Goal: Information Seeking & Learning: Learn about a topic

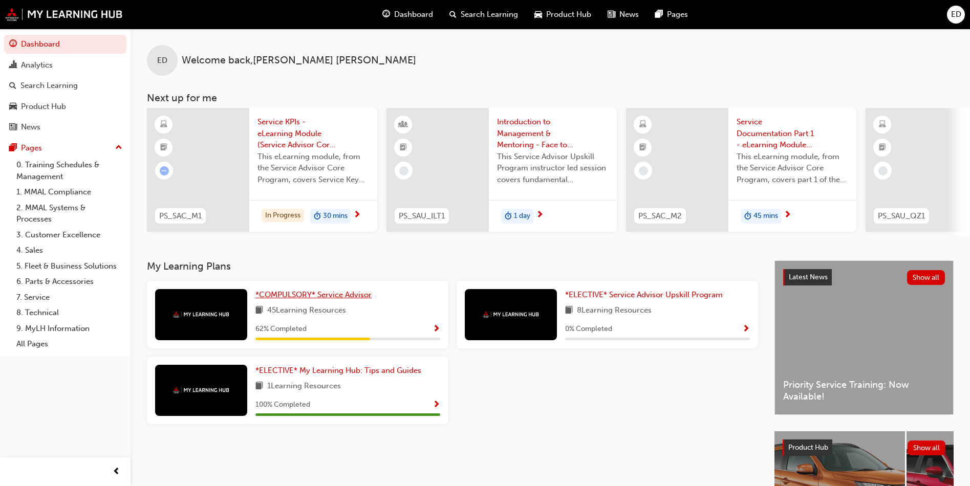
click at [352, 299] on span "*COMPULSORY* Service Advisor" at bounding box center [313, 294] width 116 height 9
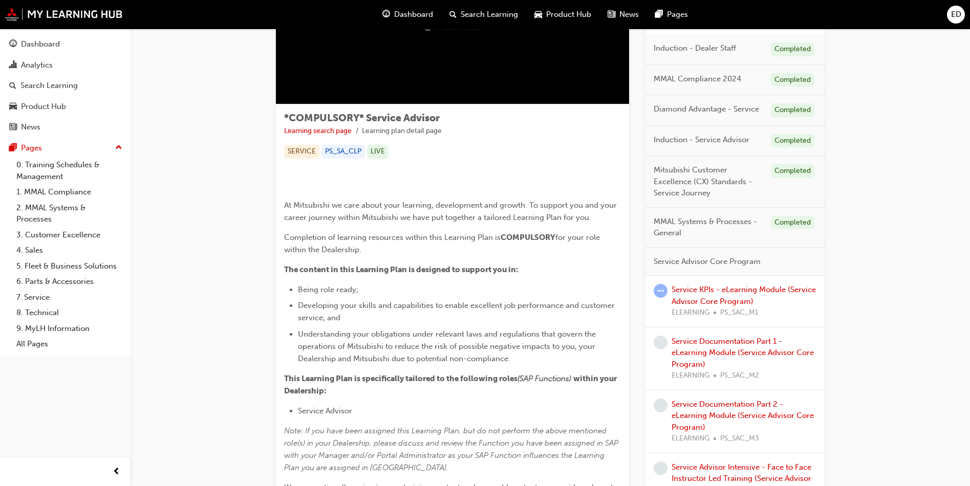
scroll to position [154, 0]
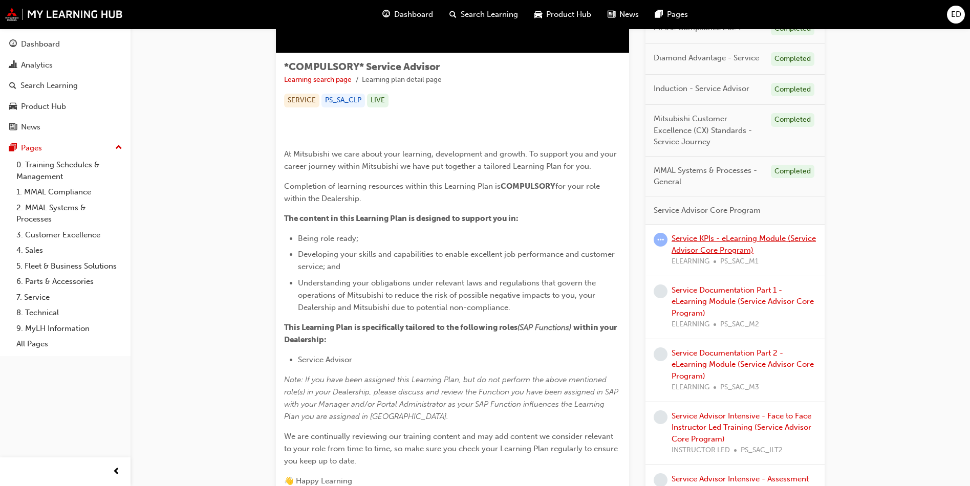
click at [774, 238] on link "Service KPIs - eLearning Module (Service Advisor Core Program)" at bounding box center [744, 244] width 144 height 21
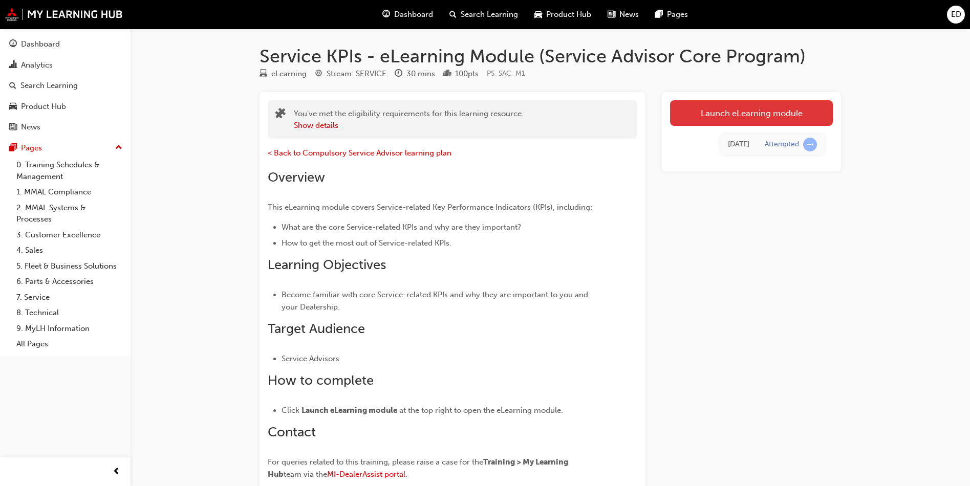
click at [776, 118] on link "Launch eLearning module" at bounding box center [751, 113] width 163 height 26
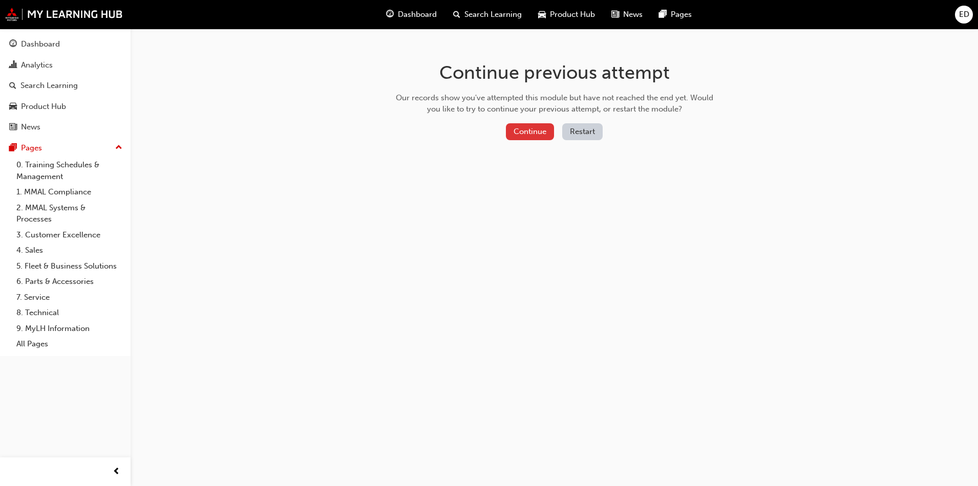
click at [545, 131] on button "Continue" at bounding box center [530, 131] width 48 height 17
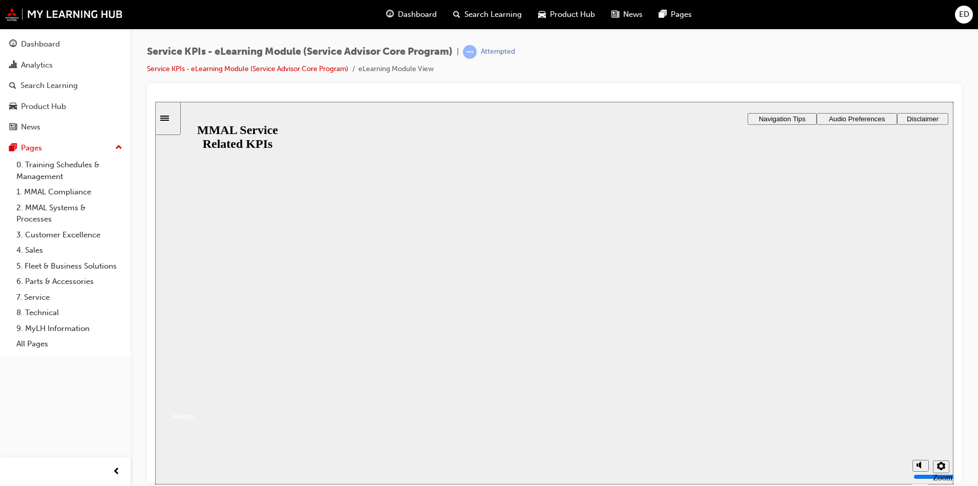
click at [194, 420] on div "Restart" at bounding box center [180, 417] width 28 height 8
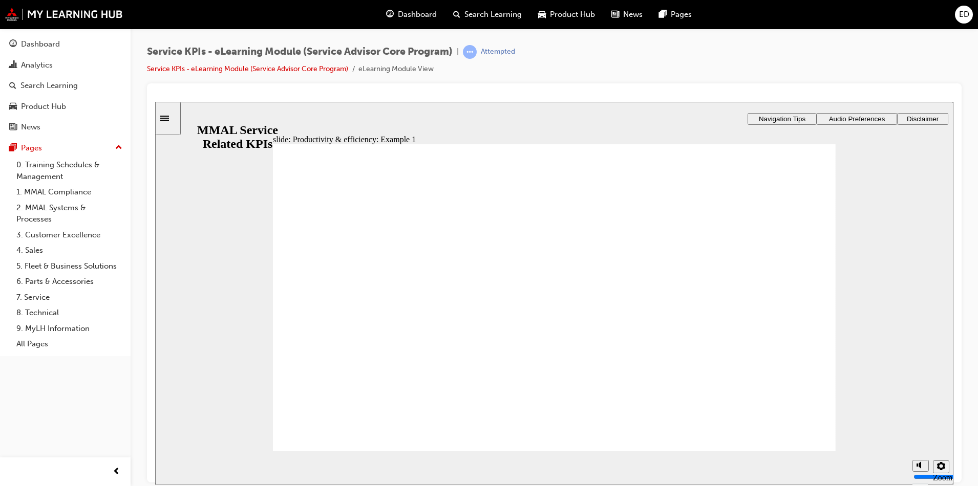
radio input "true"
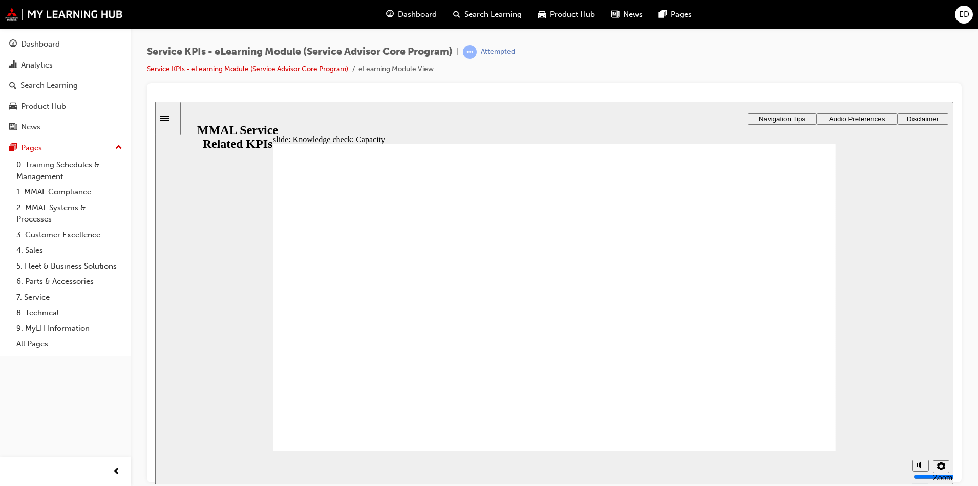
radio input "true"
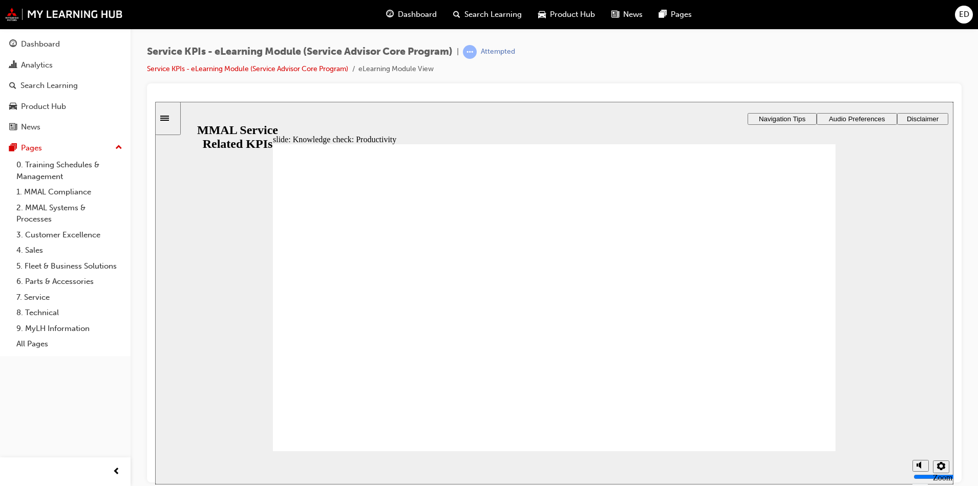
radio input "true"
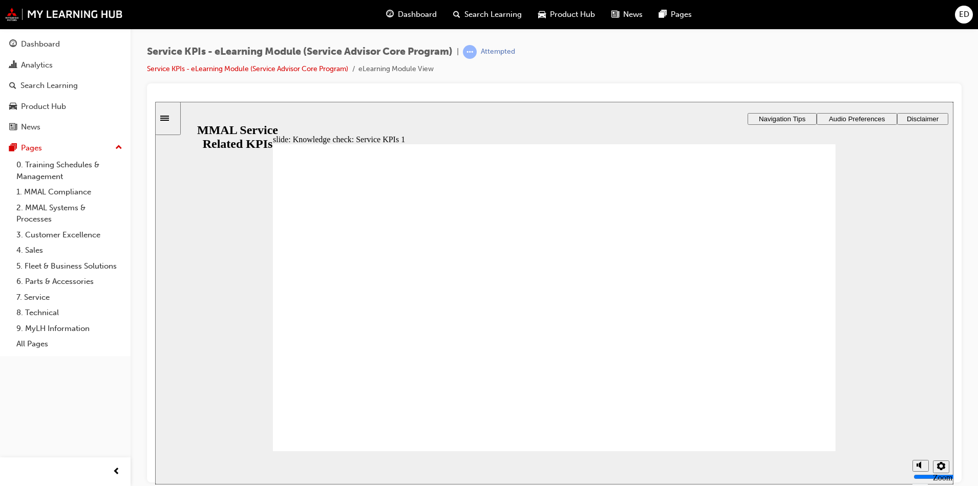
drag, startPoint x: 360, startPoint y: 238, endPoint x: 742, endPoint y: 274, distance: 384.1
drag, startPoint x: 736, startPoint y: 229, endPoint x: 743, endPoint y: 307, distance: 77.7
drag, startPoint x: 638, startPoint y: 253, endPoint x: 749, endPoint y: 352, distance: 148.3
drag, startPoint x: 489, startPoint y: 244, endPoint x: 721, endPoint y: 401, distance: 280.4
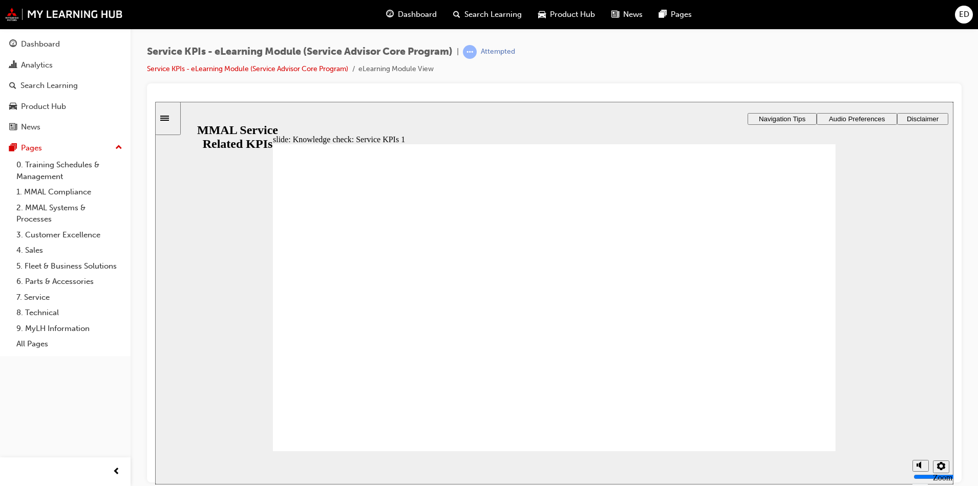
drag, startPoint x: 548, startPoint y: 390, endPoint x: 748, endPoint y: 400, distance: 200.4
drag, startPoint x: 715, startPoint y: 245, endPoint x: 723, endPoint y: 392, distance: 147.7
drag, startPoint x: 519, startPoint y: 248, endPoint x: 787, endPoint y: 361, distance: 291.1
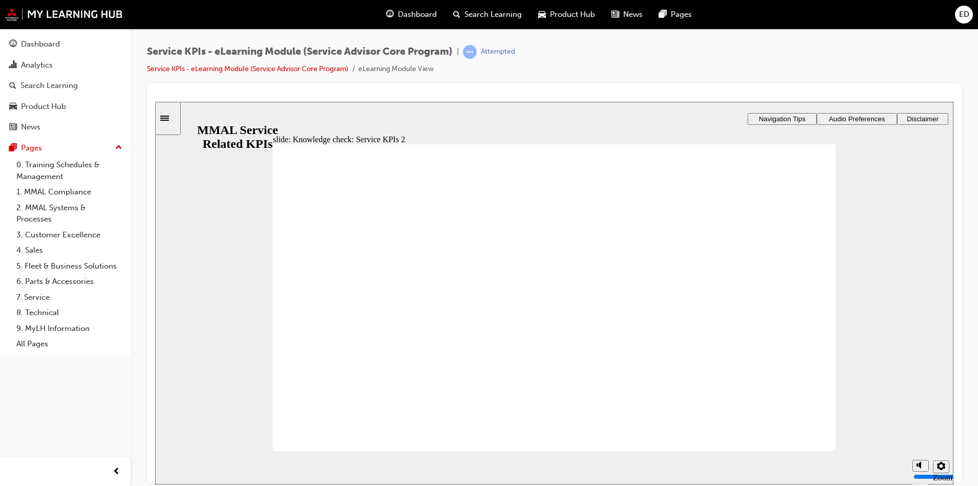
drag, startPoint x: 295, startPoint y: 232, endPoint x: 660, endPoint y: 304, distance: 371.4
drag, startPoint x: 611, startPoint y: 238, endPoint x: 740, endPoint y: 260, distance: 131.4
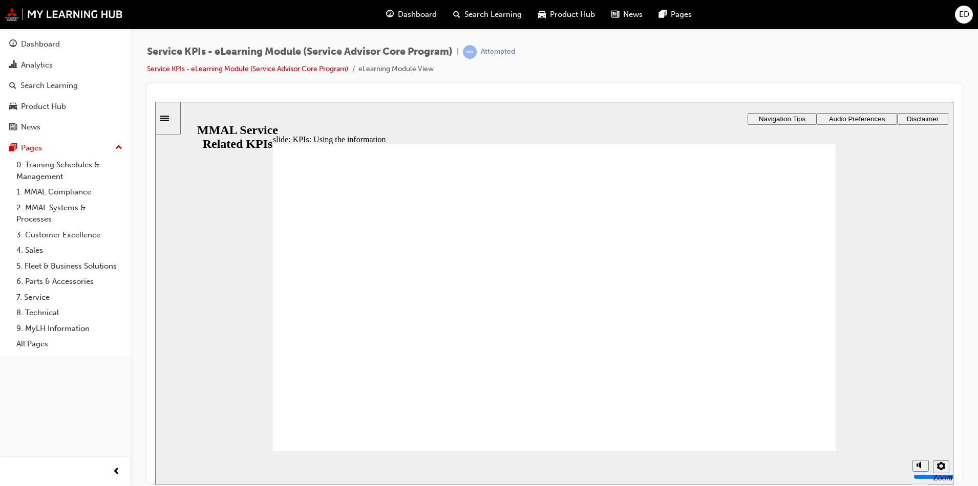
radio input "true"
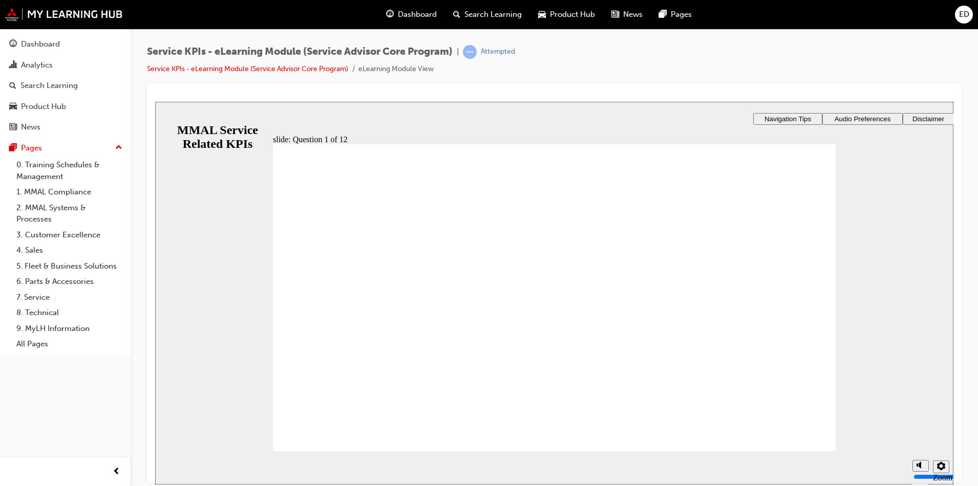
click at [584, 288] on div "slide: Question 2 of 12 Capacity Productivity Efficiency Rectangle 1 Rectangle …" at bounding box center [554, 245] width 798 height 288
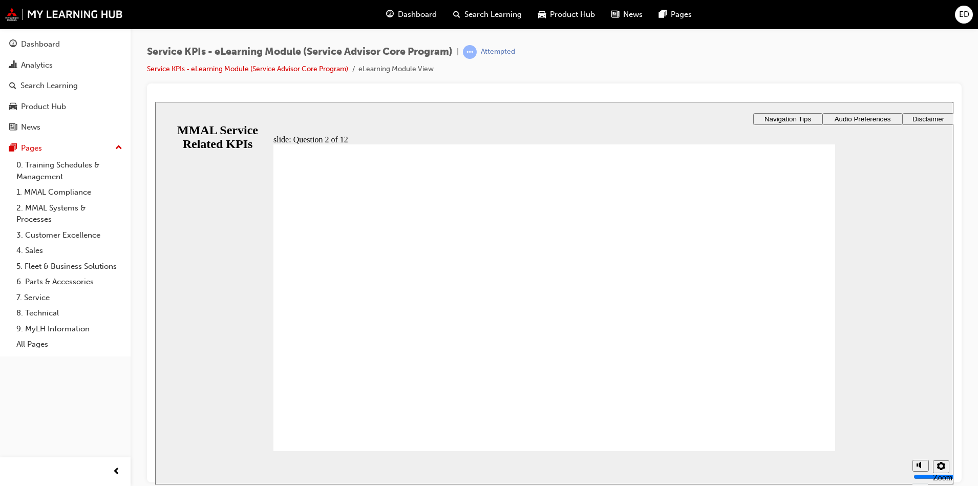
radio input "false"
radio input "true"
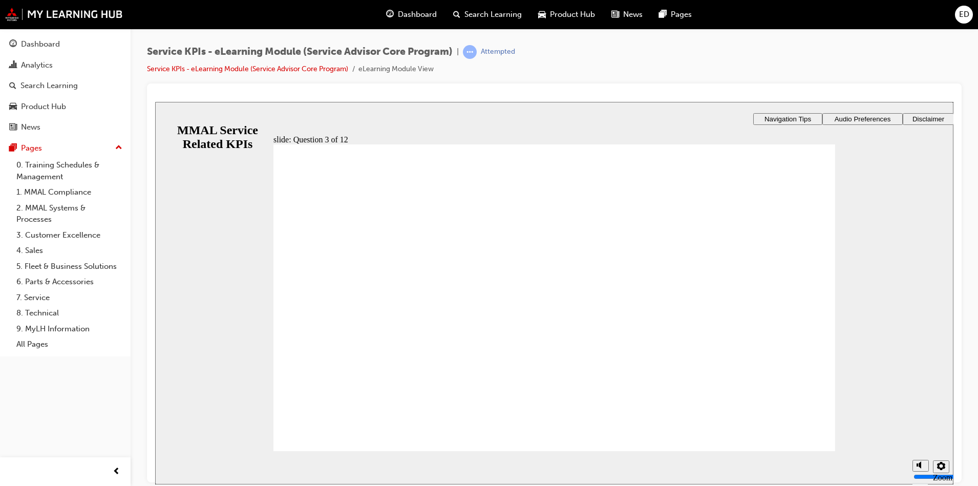
radio input "false"
radio input "true"
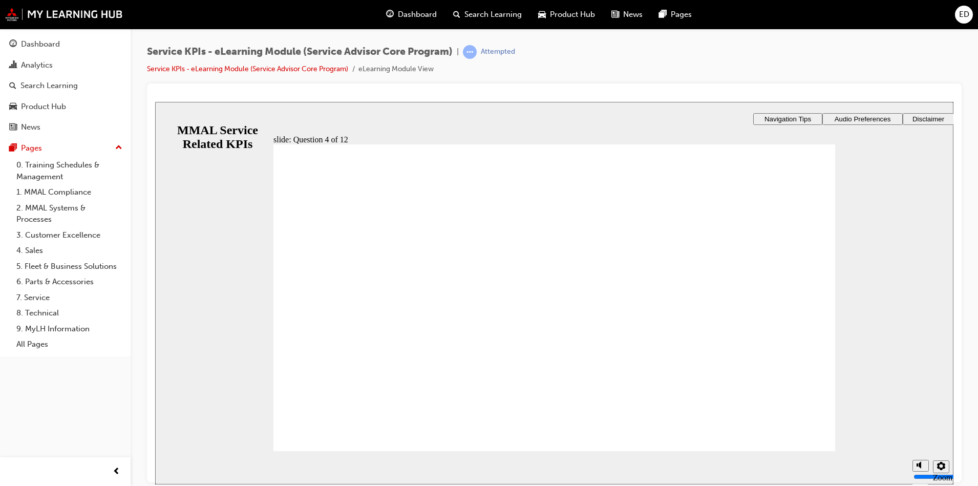
checkbox input "true"
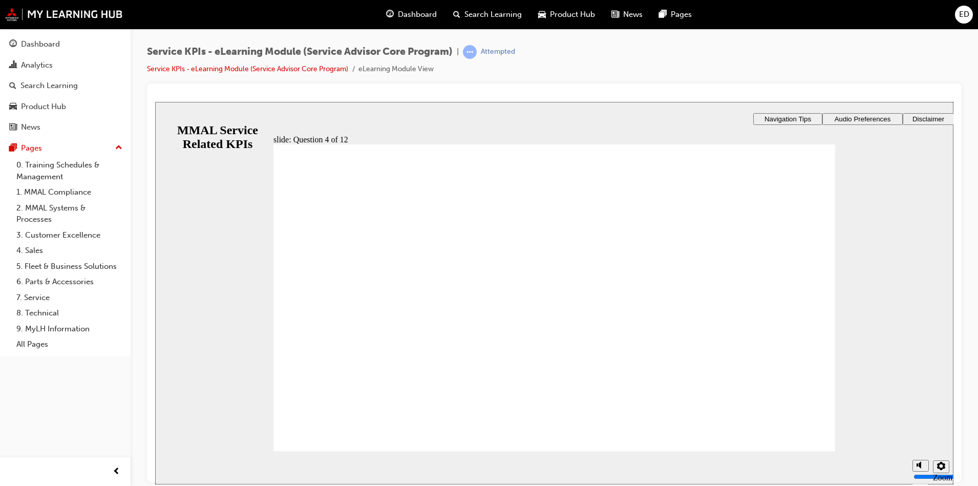
checkbox input "true"
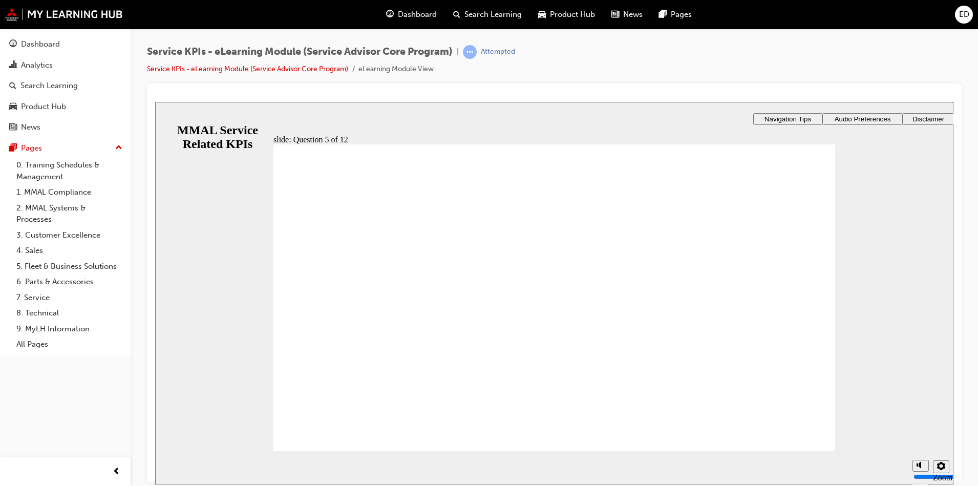
radio input "true"
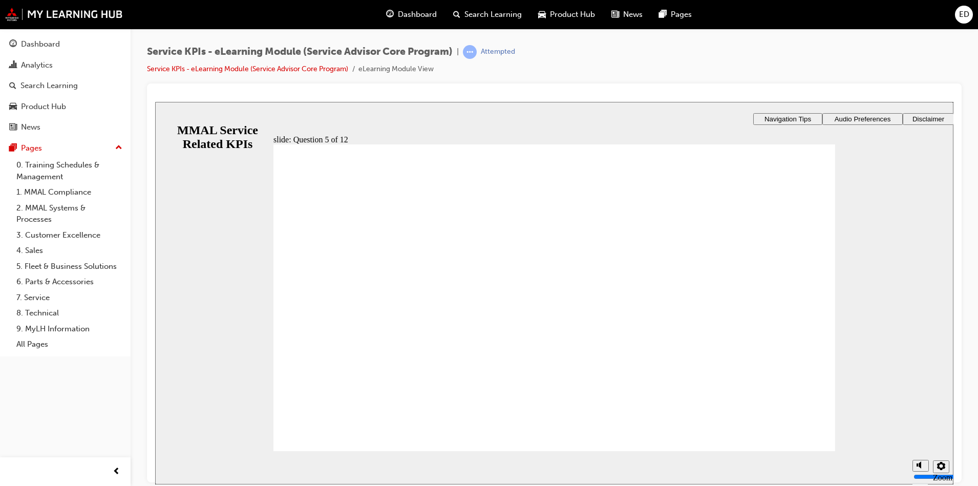
radio input "true"
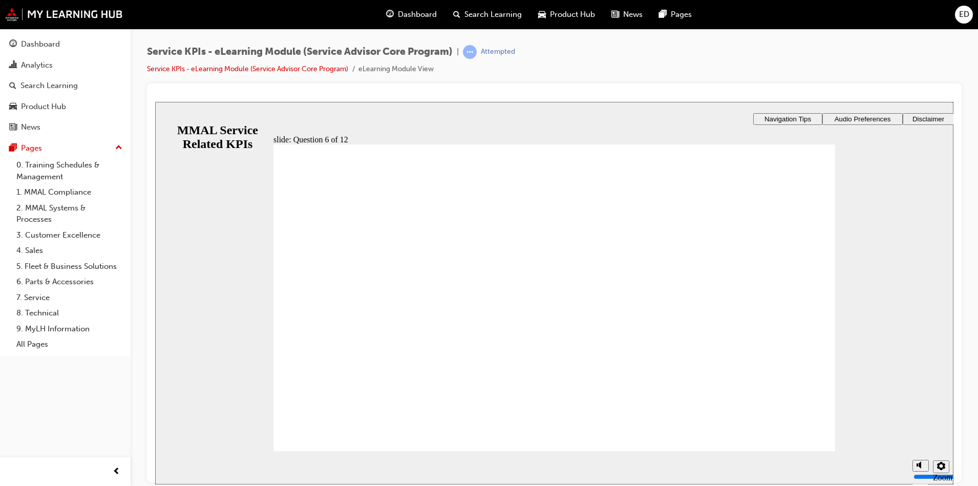
radio input "true"
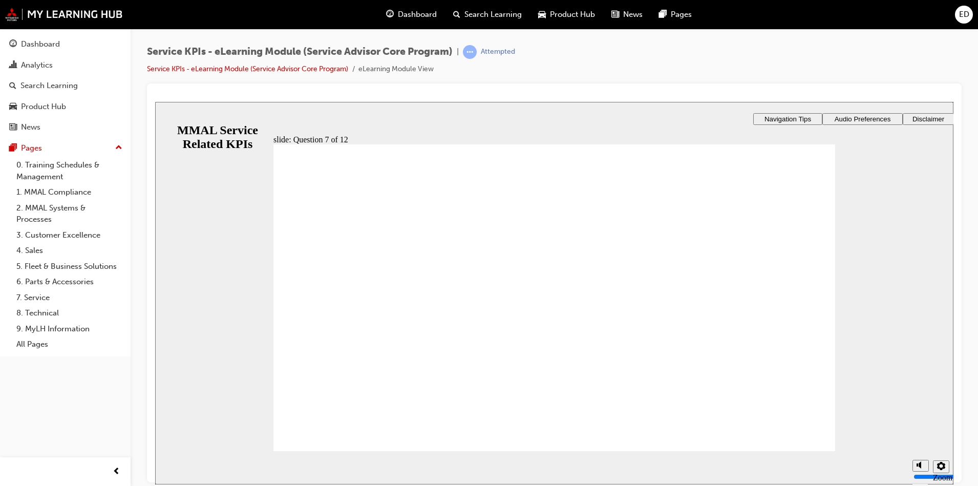
radio input "true"
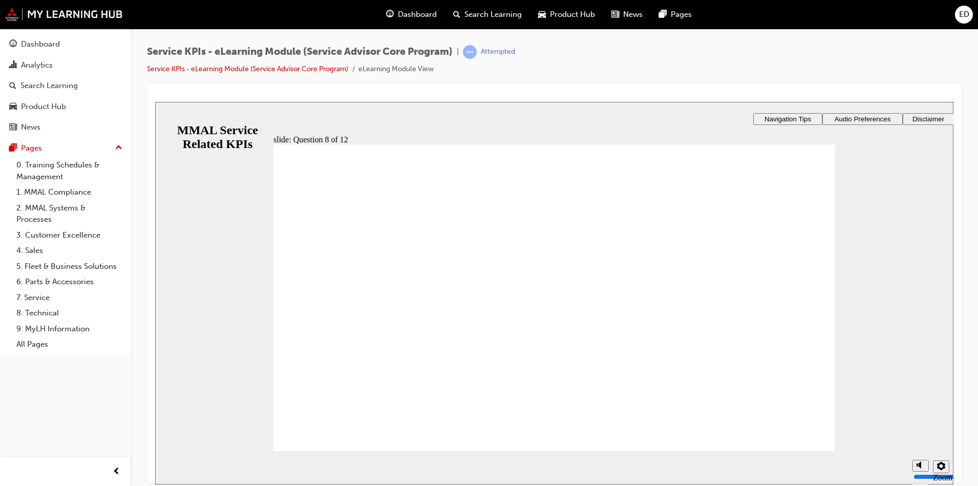
drag, startPoint x: 523, startPoint y: 392, endPoint x: 533, endPoint y: 382, distance: 13.8
radio input "true"
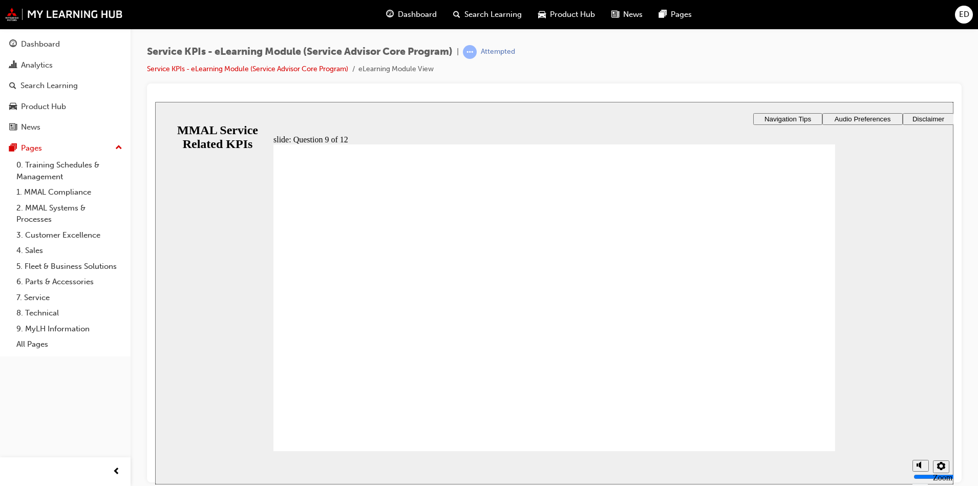
radio input "true"
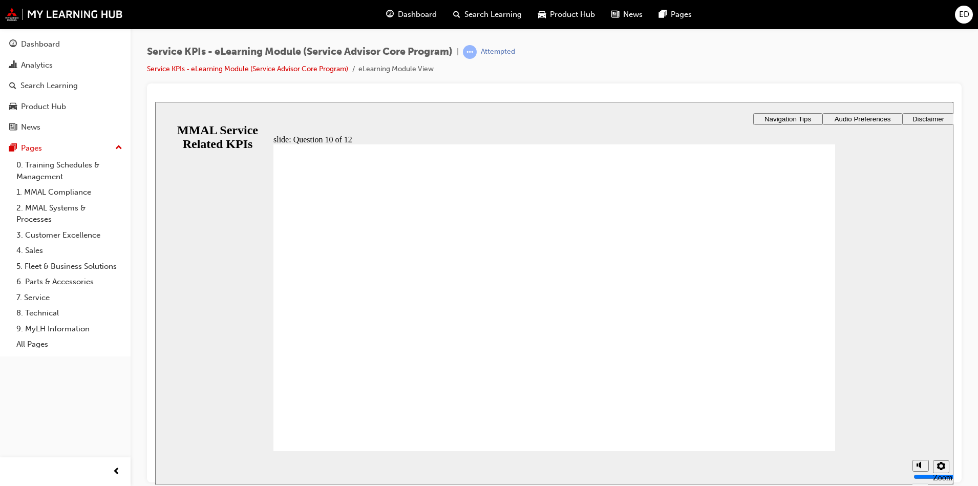
click at [965, 11] on span "ED" at bounding box center [964, 15] width 10 height 12
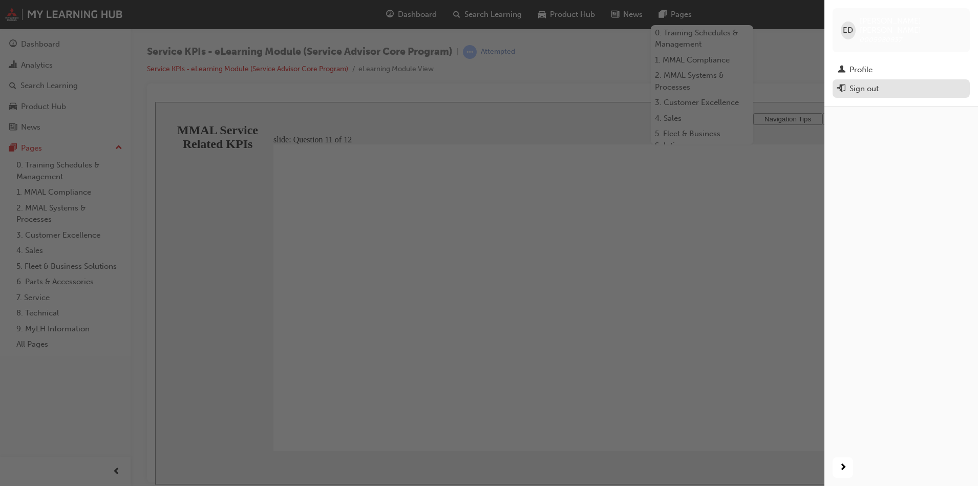
click at [941, 82] on div "Sign out" at bounding box center [901, 88] width 127 height 13
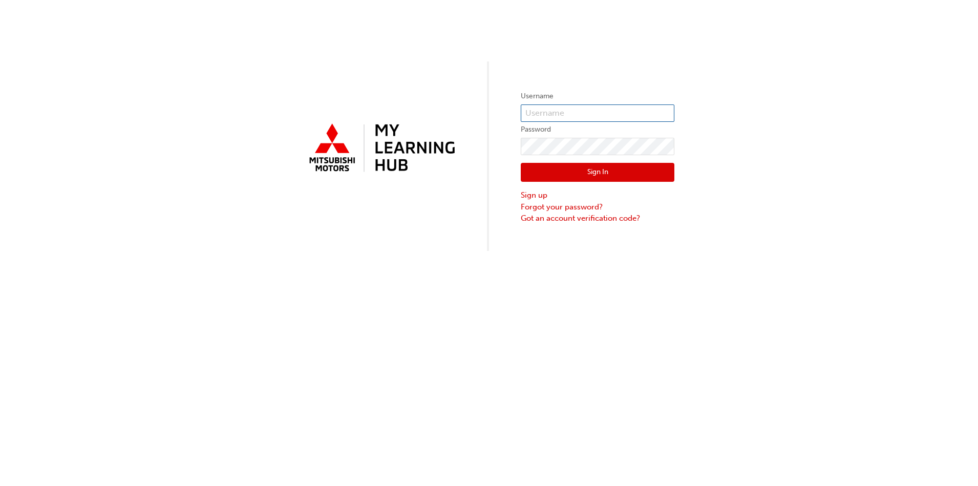
type input "0005980837"
click at [627, 167] on button "Sign In" at bounding box center [598, 172] width 154 height 19
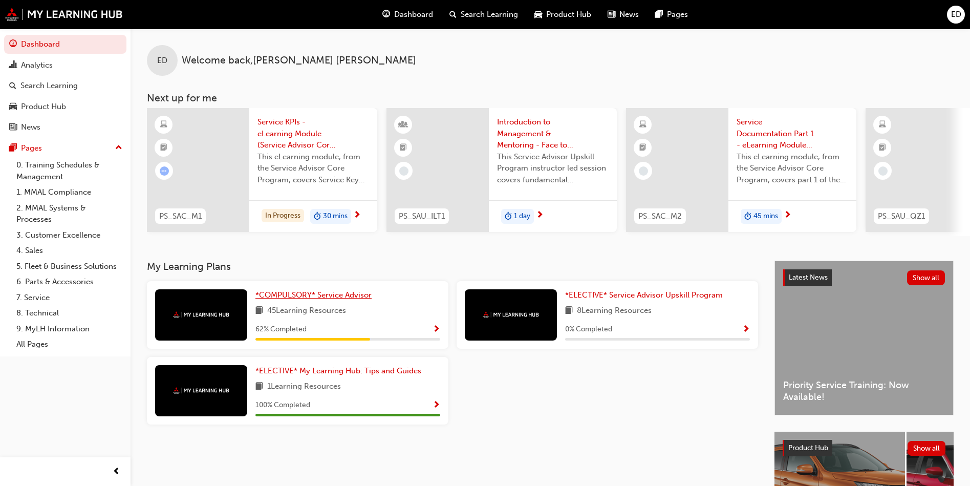
click at [336, 299] on span "*COMPULSORY* Service Advisor" at bounding box center [313, 294] width 116 height 9
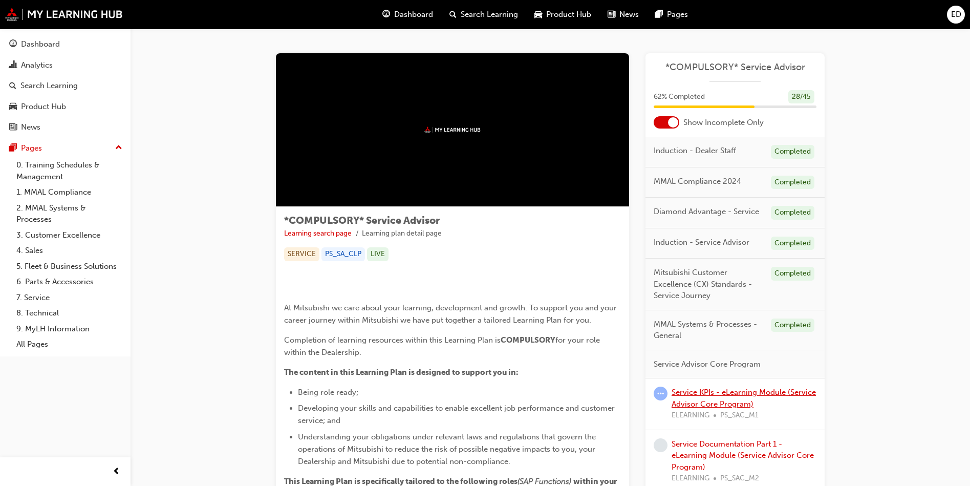
click at [759, 394] on link "Service KPIs - eLearning Module (Service Advisor Core Program)" at bounding box center [744, 398] width 144 height 21
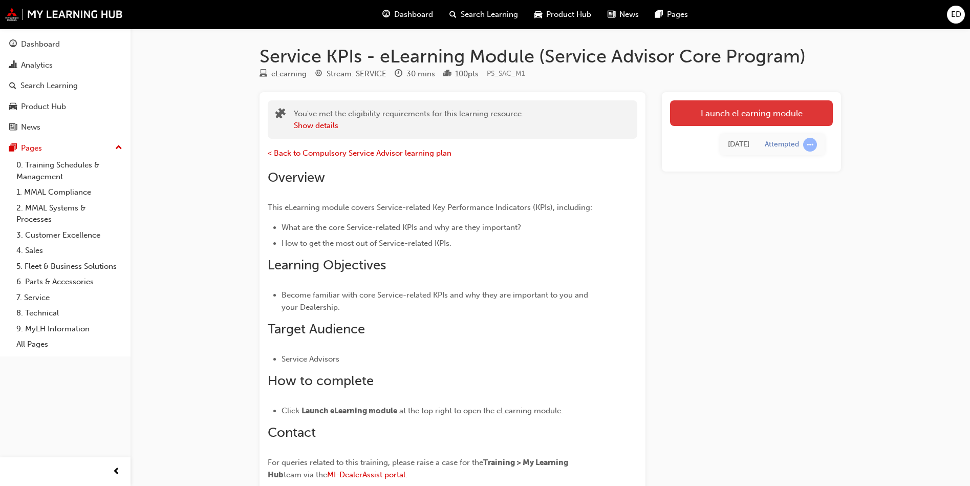
click at [727, 121] on link "Launch eLearning module" at bounding box center [751, 113] width 163 height 26
